Goal: Use online tool/utility

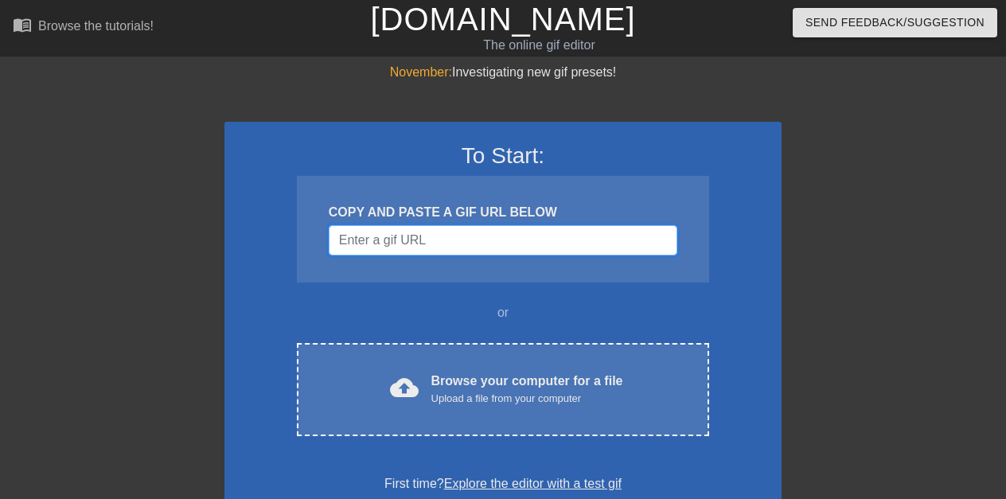
click at [502, 234] on input "Username" at bounding box center [503, 240] width 349 height 30
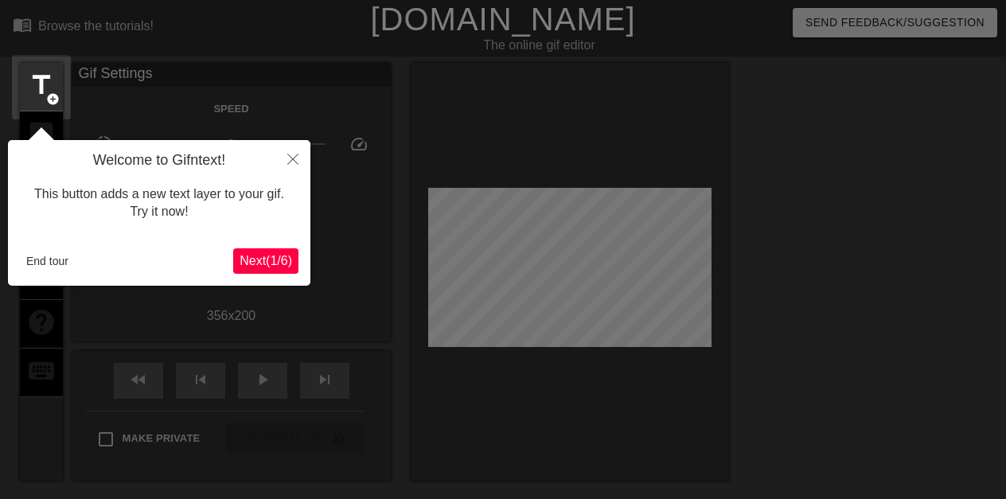
scroll to position [39, 0]
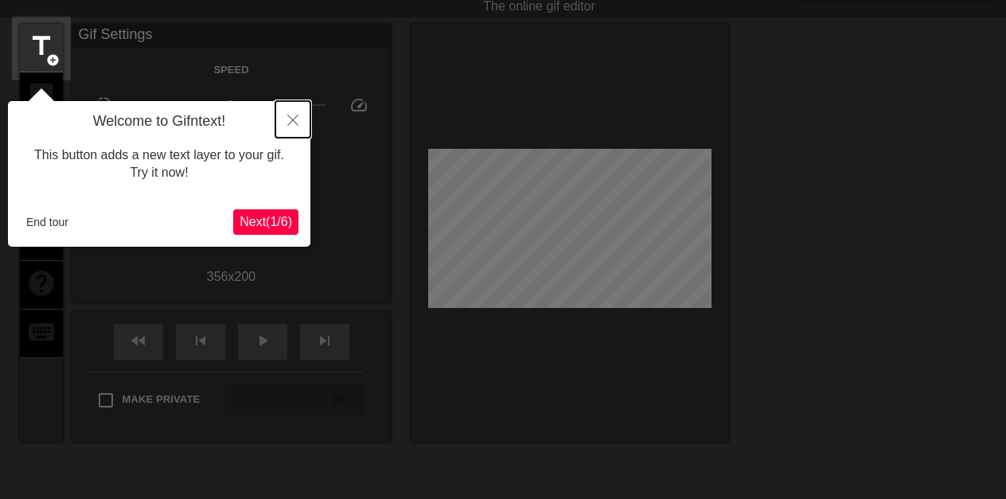
click at [287, 119] on button "Close" at bounding box center [292, 119] width 35 height 37
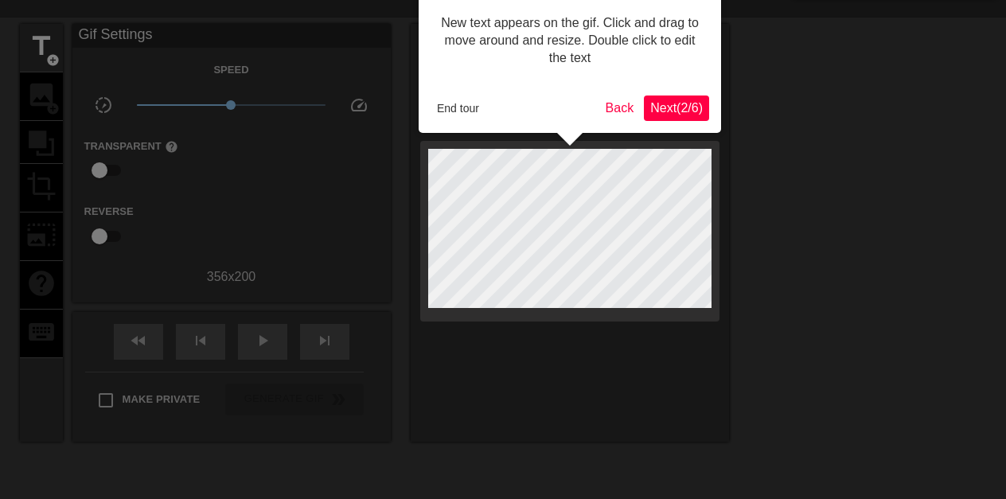
scroll to position [0, 0]
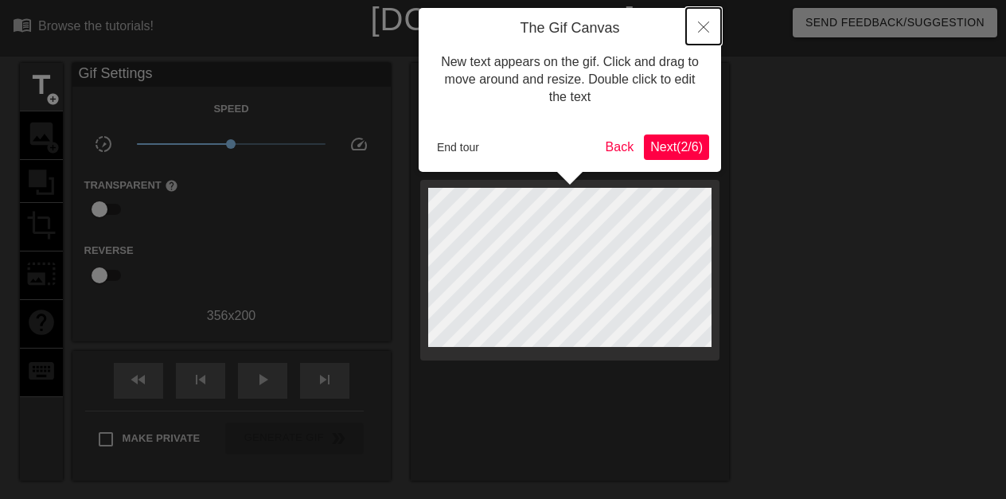
click at [696, 25] on button "Close" at bounding box center [703, 26] width 35 height 37
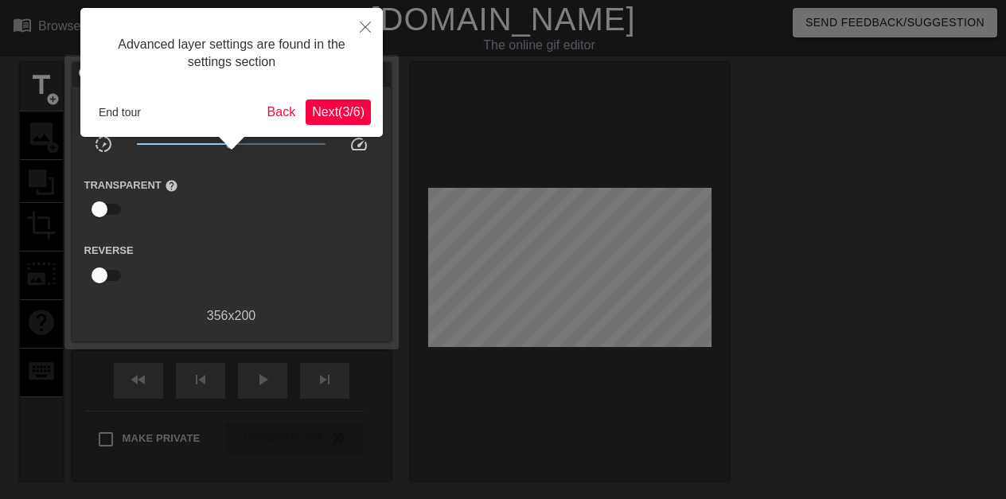
scroll to position [39, 0]
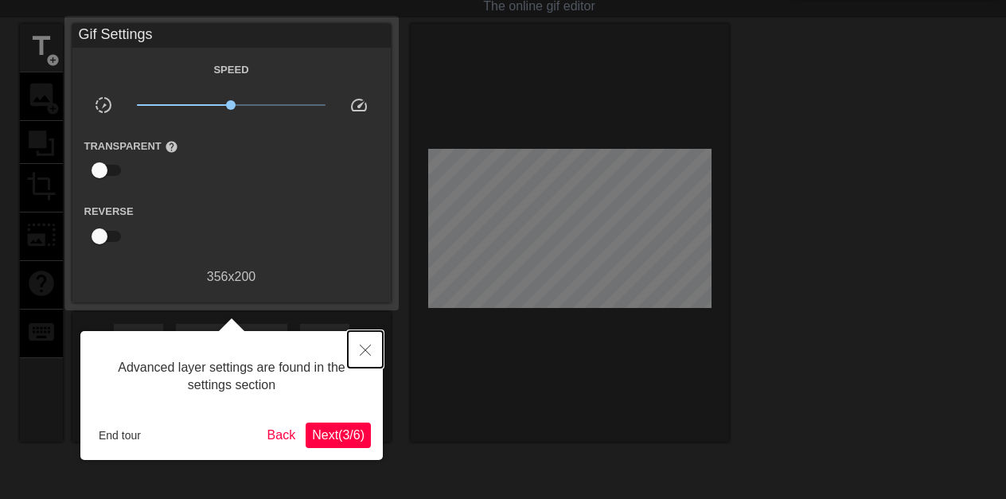
click at [363, 348] on icon "Close" at bounding box center [365, 350] width 11 height 11
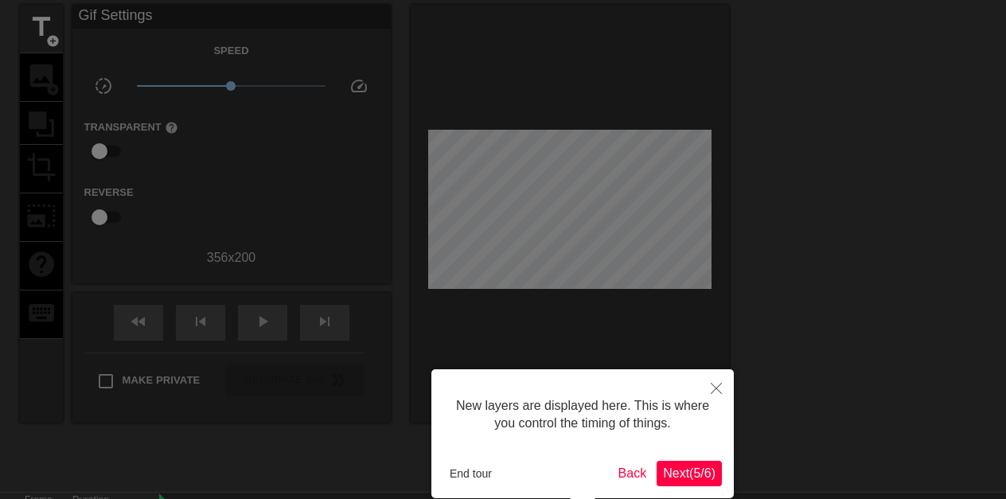
scroll to position [14, 0]
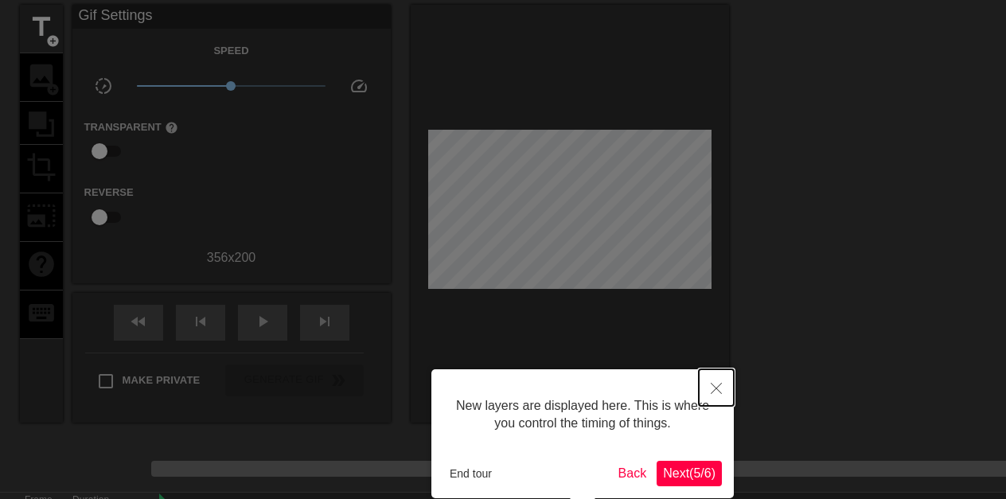
click at [713, 384] on icon "Close" at bounding box center [716, 388] width 11 height 11
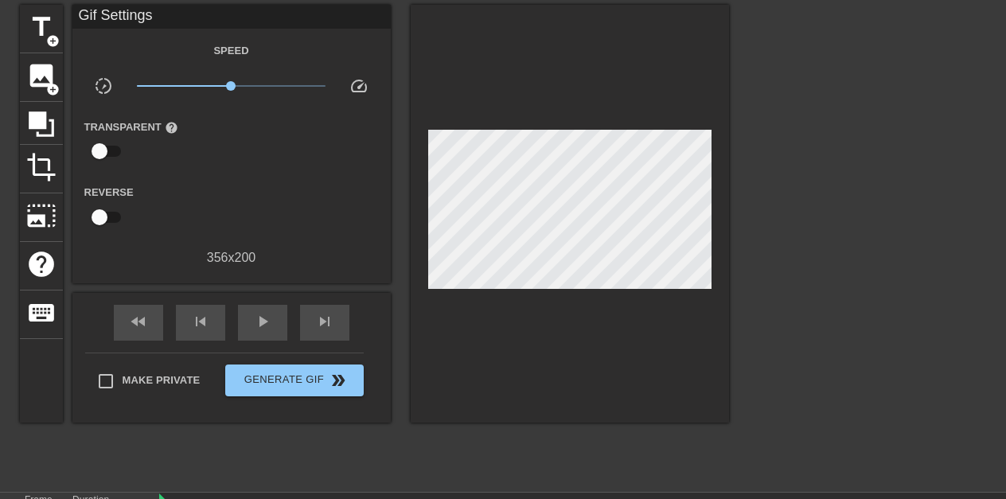
click at [357, 38] on div "Gif Settings Speed slow_motion_video x1.00 speed Transparent help Reverse 356 x…" at bounding box center [231, 136] width 318 height 263
click at [178, 41] on div "Speed" at bounding box center [231, 51] width 318 height 20
click at [354, 38] on div "Gif Settings Speed slow_motion_video x1.00 speed Transparent help Reverse 356 x…" at bounding box center [231, 136] width 318 height 263
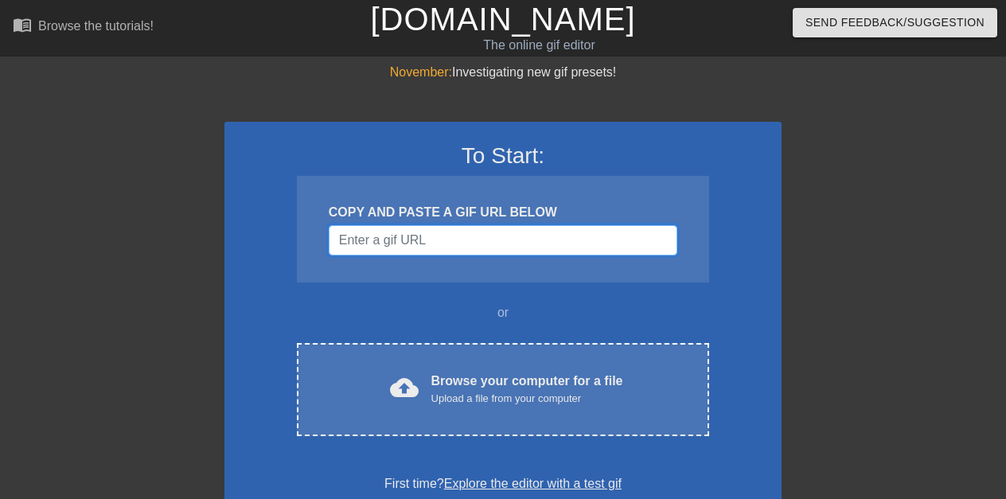
click at [492, 232] on input "Username" at bounding box center [503, 240] width 349 height 30
paste input "[URL][DOMAIN_NAME]"
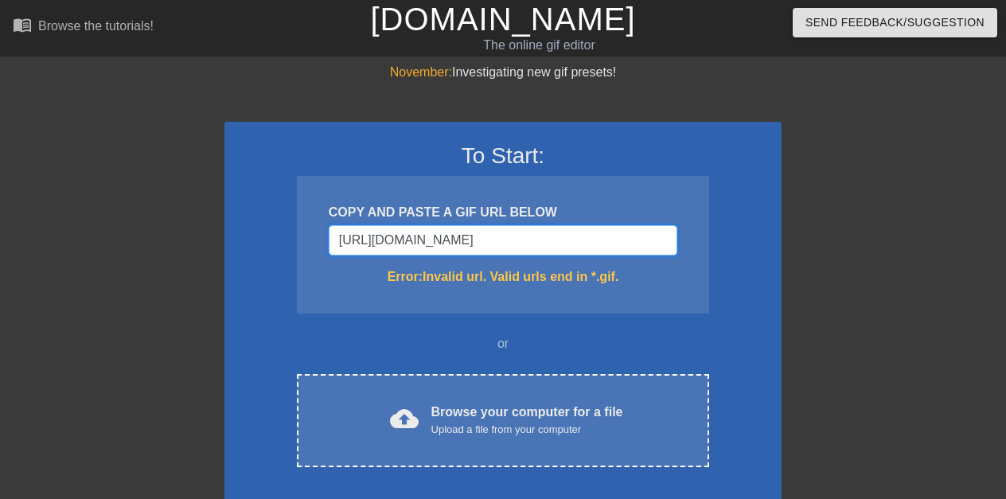
type input "[URL][DOMAIN_NAME]"
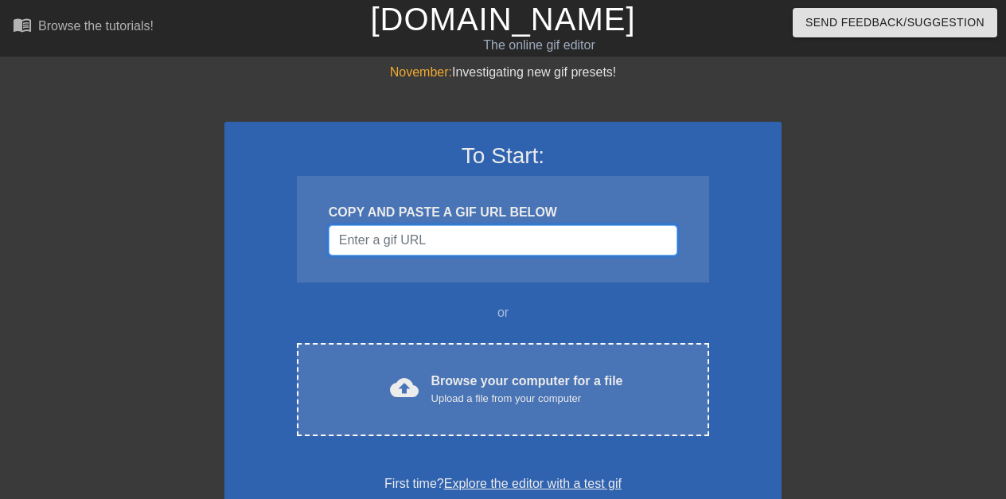
click at [497, 235] on input "Username" at bounding box center [503, 240] width 349 height 30
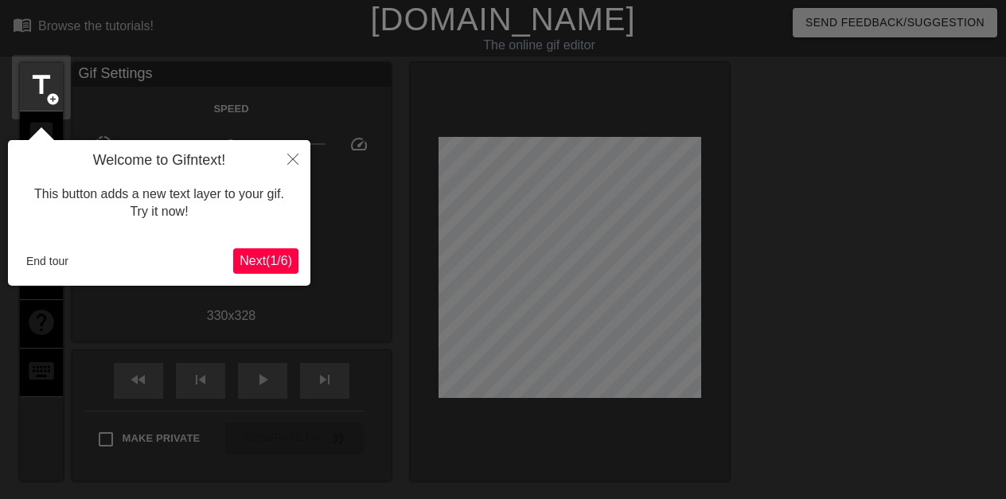
scroll to position [39, 0]
